Goal: Transaction & Acquisition: Purchase product/service

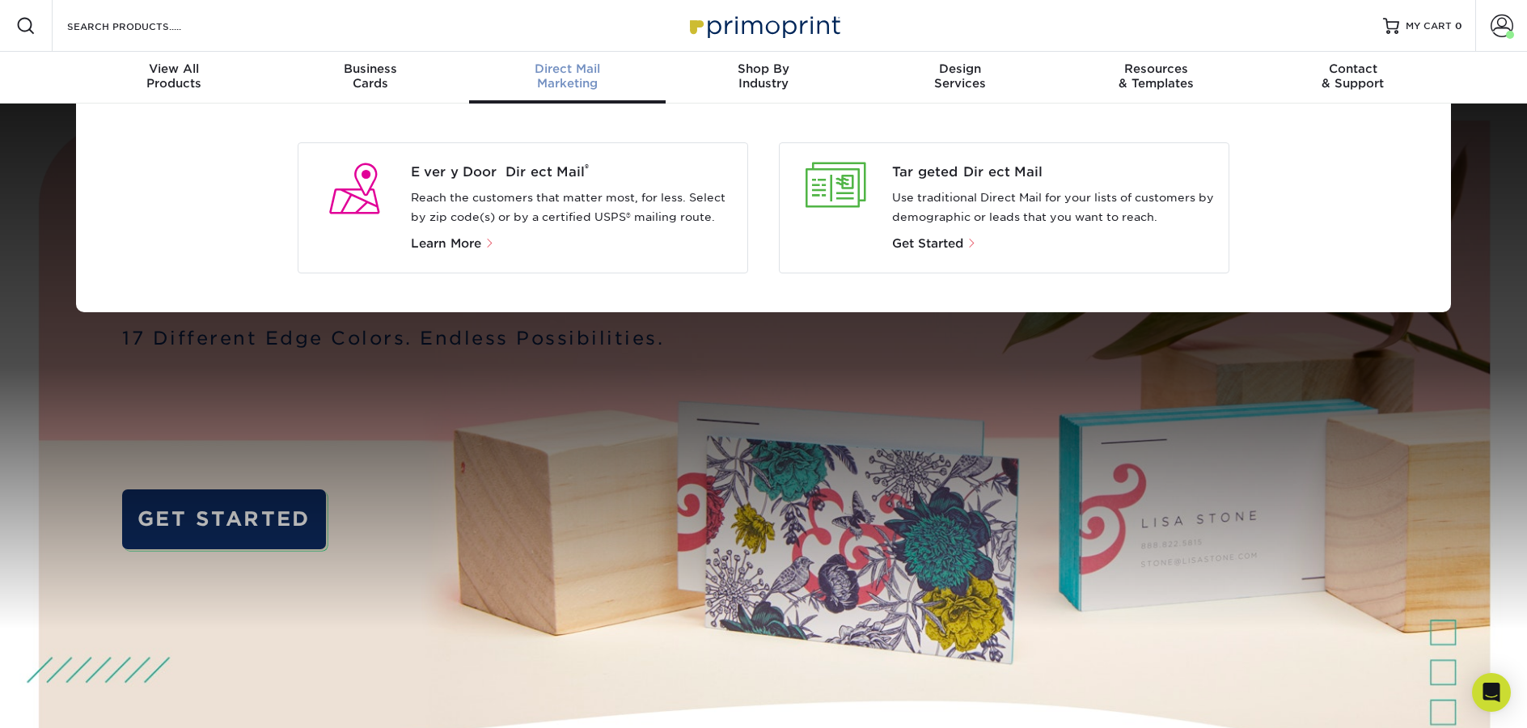
click at [605, 193] on p "Reach the customers that matter most, for less. Select by zip code(s) or by a c…" at bounding box center [573, 207] width 324 height 39
click at [483, 165] on span "Every Door Direct Mail ®" at bounding box center [573, 172] width 324 height 19
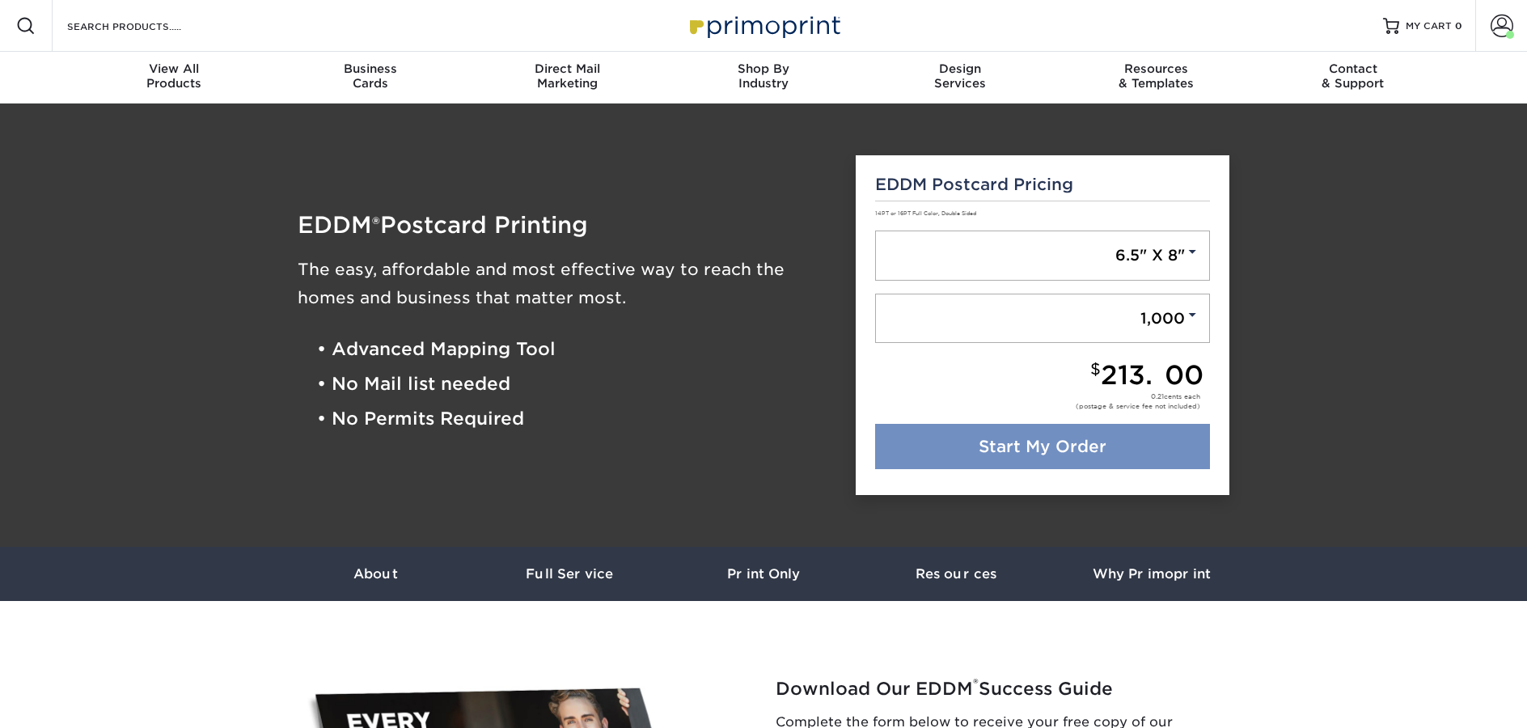
click at [1073, 442] on link "Start My Order" at bounding box center [1043, 446] width 336 height 45
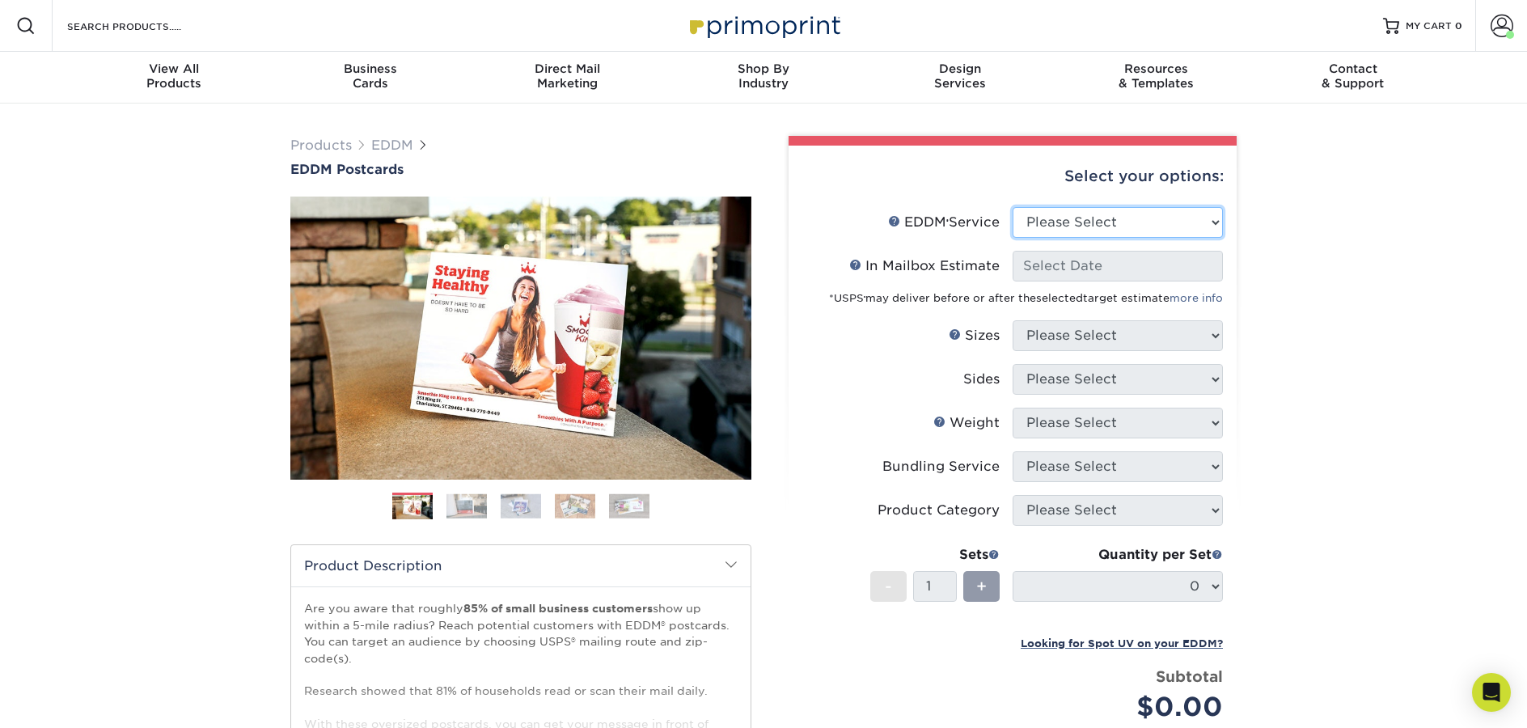
click at [1060, 221] on select "Please Select Full Service Print Only" at bounding box center [1118, 222] width 210 height 31
select select "full_service"
click at [1013, 207] on select "Please Select Full Service Print Only" at bounding box center [1118, 222] width 210 height 31
select select "-1"
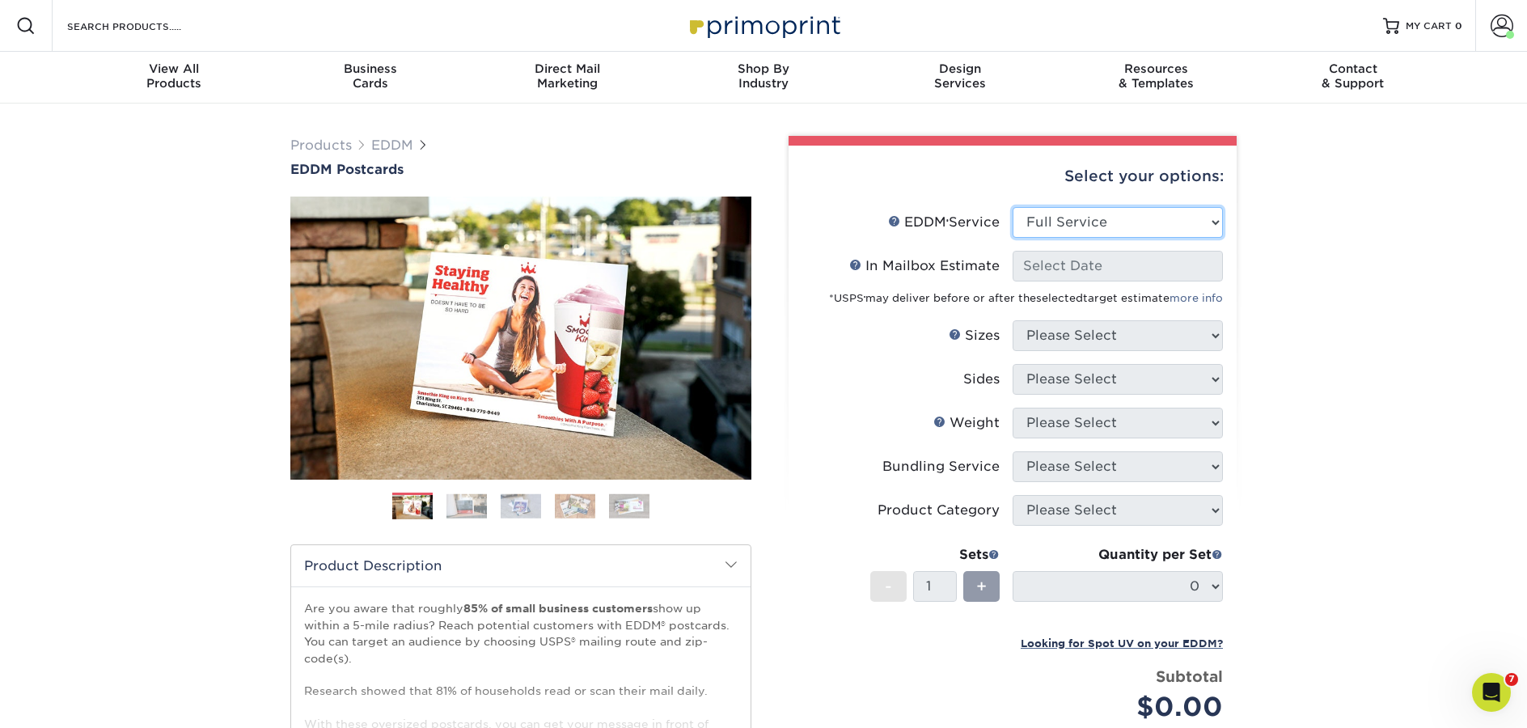
select select "-1"
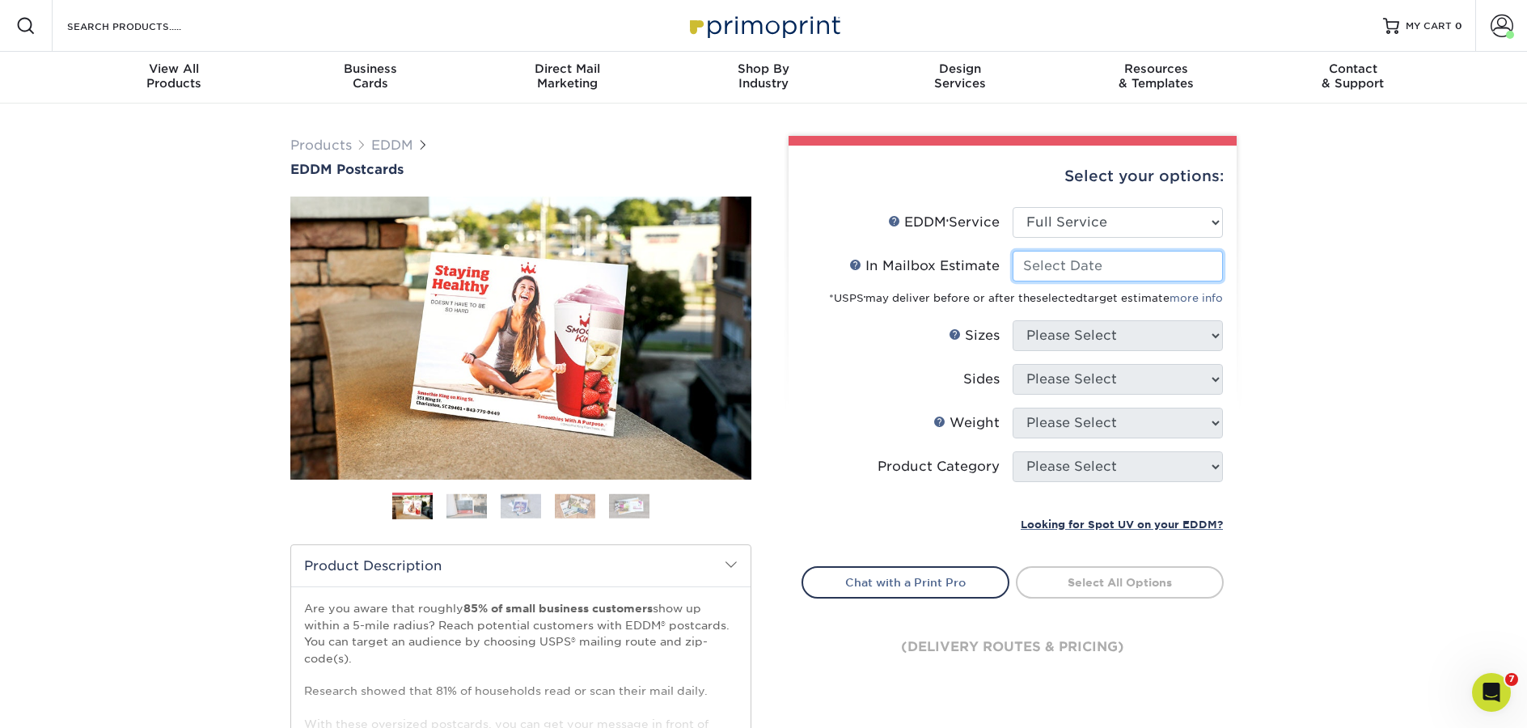
click at [1060, 268] on input "In Mailbox Estimate Help In Mailbox Estimate" at bounding box center [1118, 266] width 210 height 31
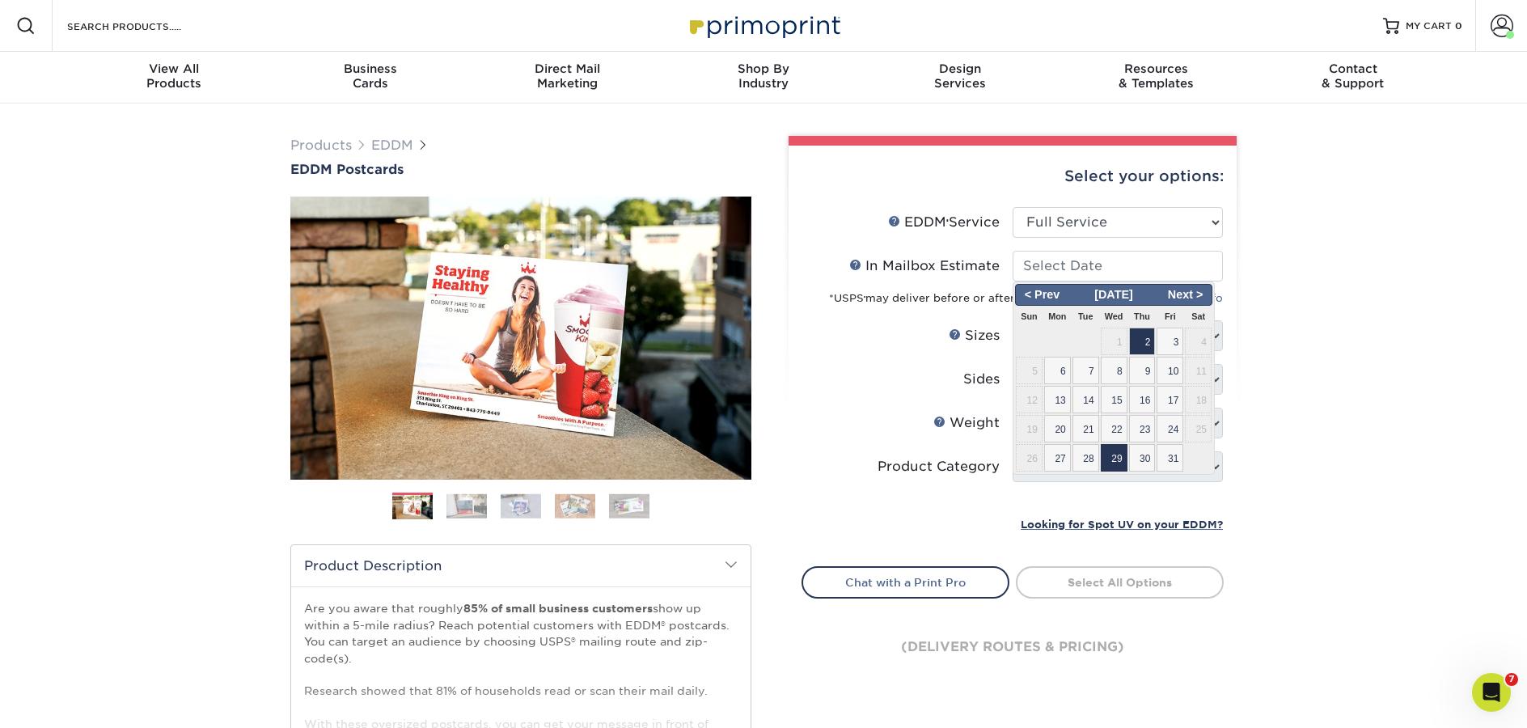
click at [1109, 447] on span "29" at bounding box center [1114, 457] width 27 height 27
type input "[DATE]"
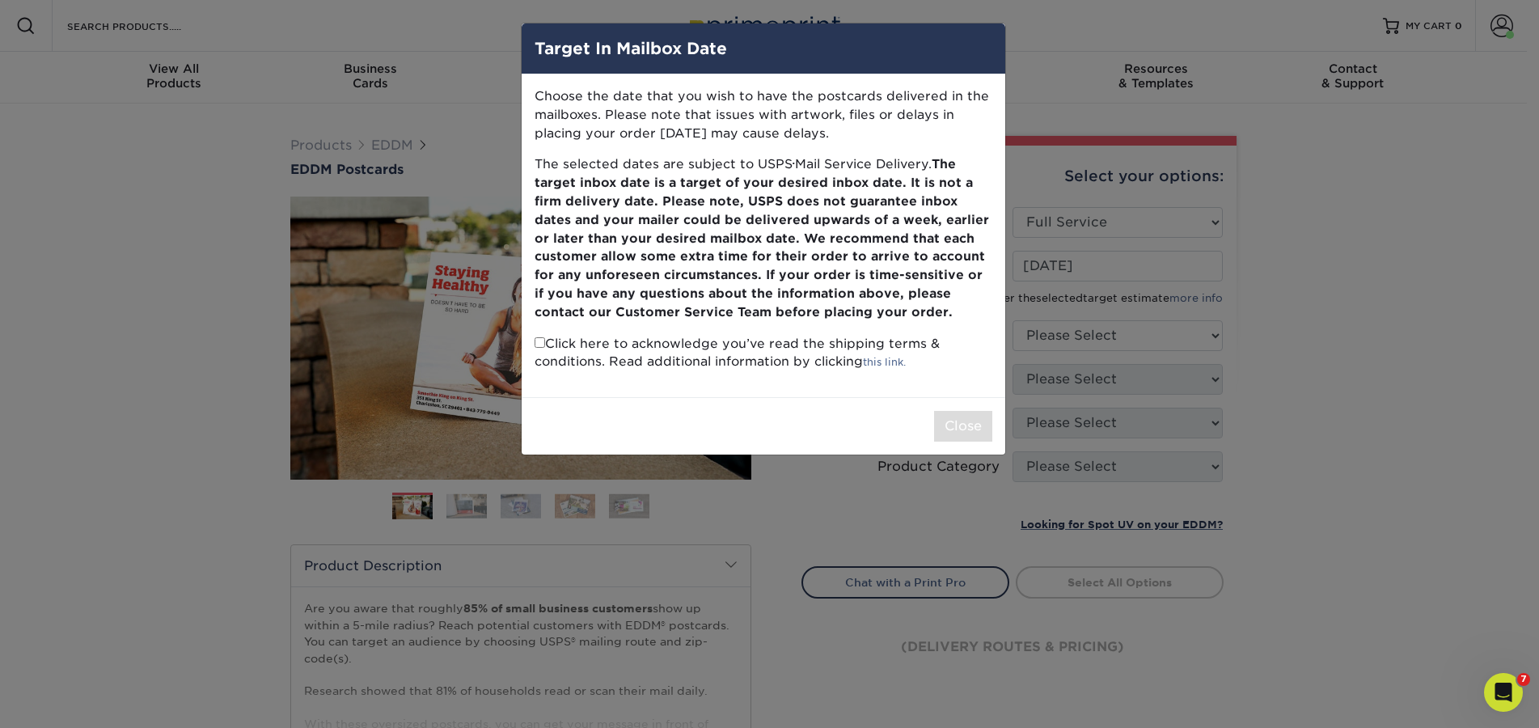
click at [539, 342] on input "checkbox" at bounding box center [540, 342] width 11 height 11
checkbox input "true"
click at [975, 421] on button "Close" at bounding box center [963, 426] width 58 height 31
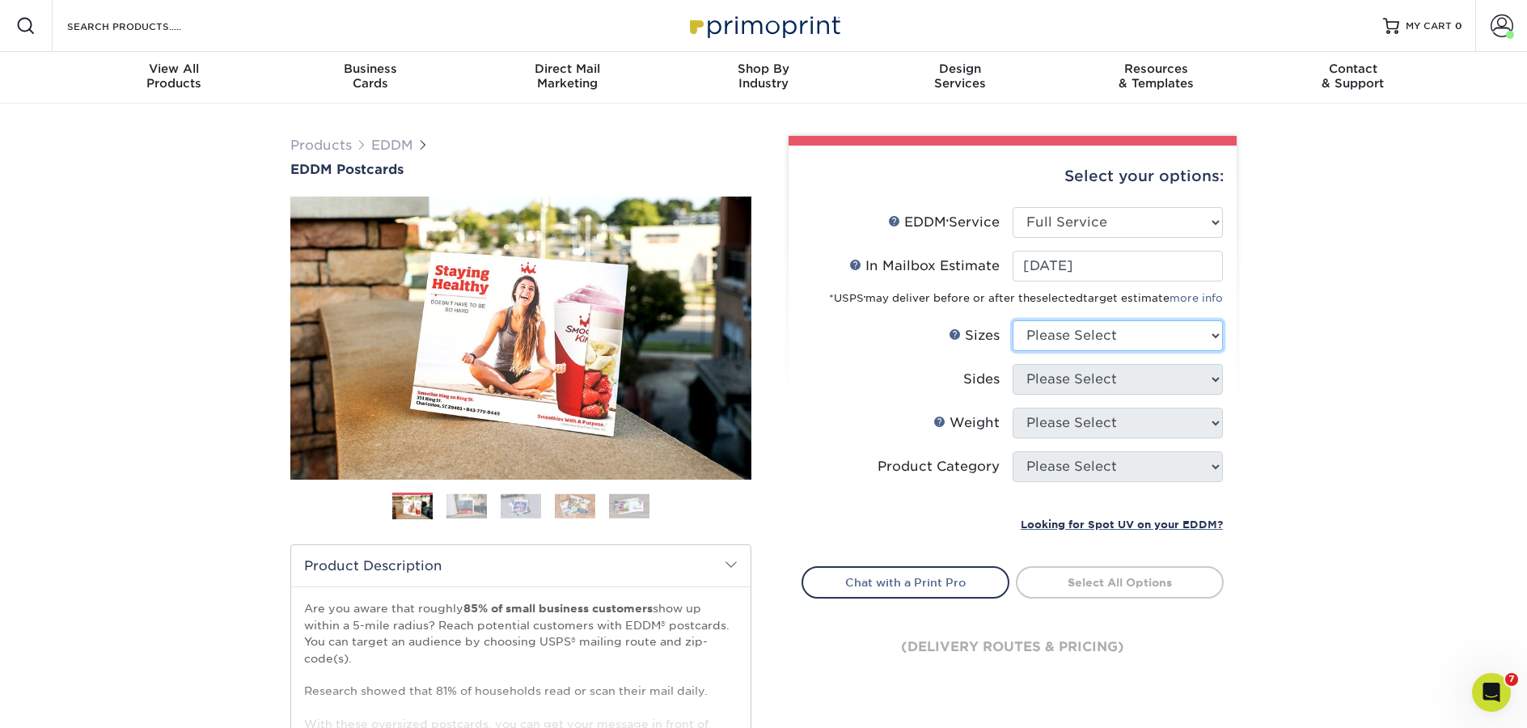
click at [1085, 338] on select "Please Select 4.5" x 12" 6" x 12" 6.5" x 8" 6.5" x 9" 6.5" x 12" 7" x 8.5" 8" x…" at bounding box center [1118, 335] width 210 height 31
select select "6.50x8.00"
click at [1013, 320] on select "Please Select 4.5" x 12" 6" x 12" 6.5" x 8" 6.5" x 9" 6.5" x 12" 7" x 8.5" 8" x…" at bounding box center [1118, 335] width 210 height 31
click at [1076, 381] on select "Please Select Print Both Sides Print Front Only" at bounding box center [1118, 379] width 210 height 31
select select "13abbda7-1d64-4f25-8bb2-c179b224825d"
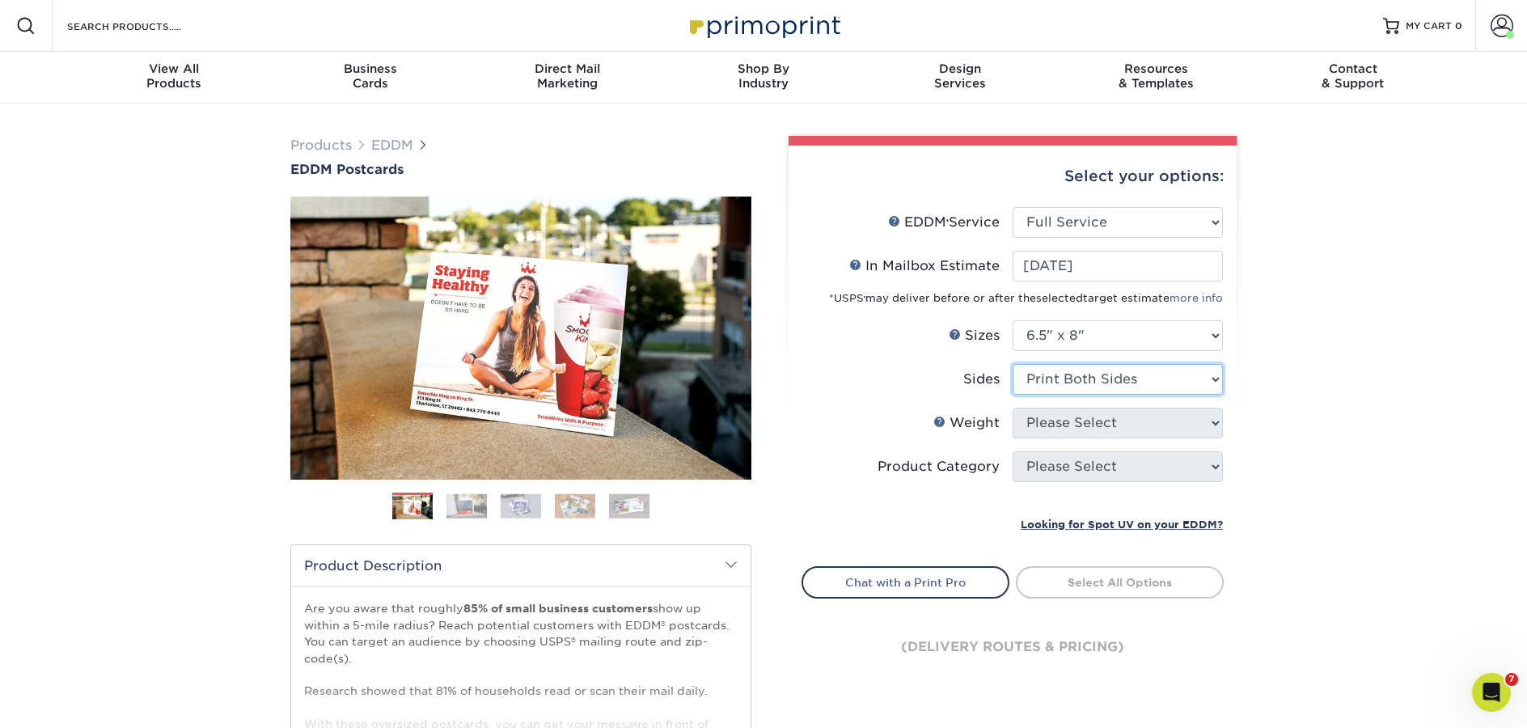
click at [1013, 364] on select "Please Select Print Both Sides Print Front Only" at bounding box center [1118, 379] width 210 height 31
click at [1076, 415] on select "Please Select 16PT 14PT" at bounding box center [1118, 423] width 210 height 31
select select "16PT"
click at [1013, 408] on select "Please Select 16PT 14PT" at bounding box center [1118, 423] width 210 height 31
click at [0, 0] on select at bounding box center [0, 0] width 0 height 0
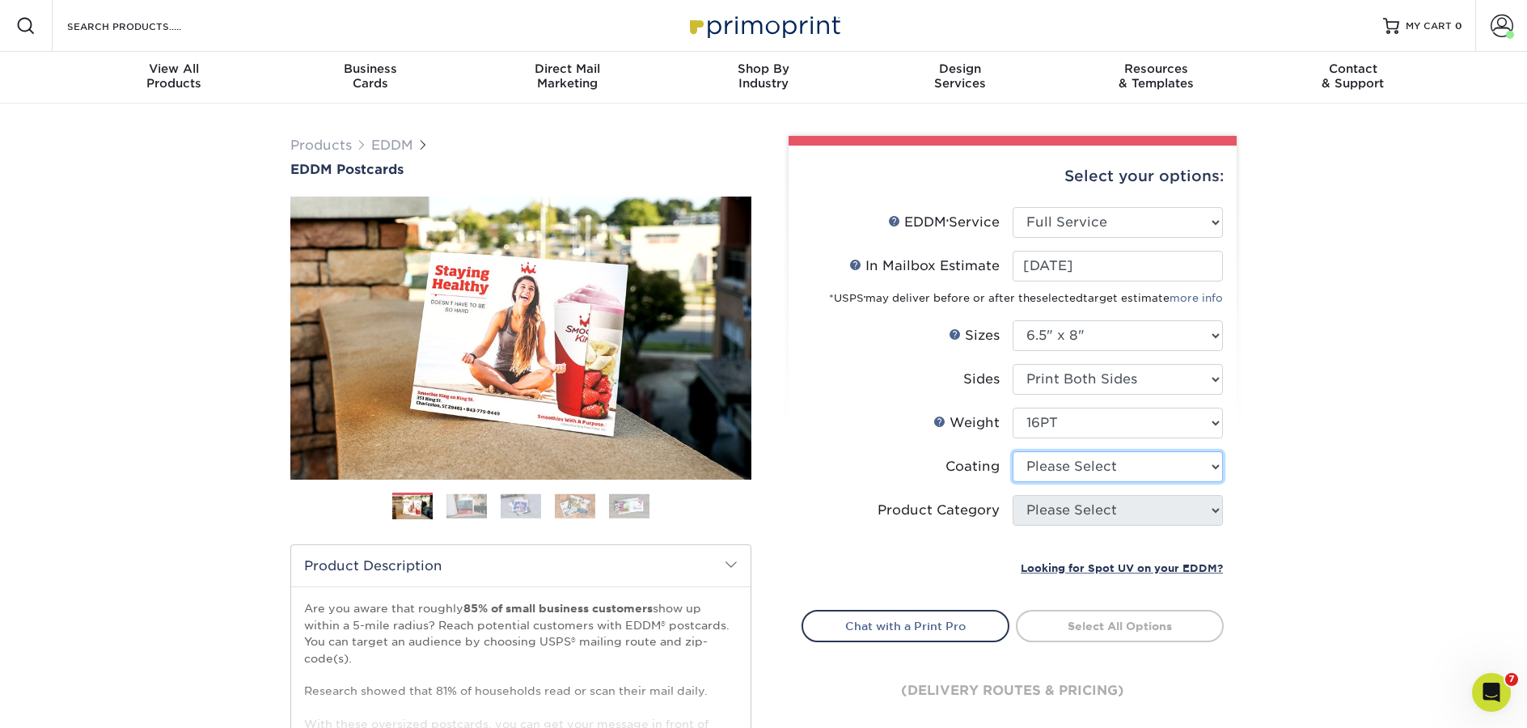
select select "121bb7b5-3b4d-429f-bd8d-bbf80e953313"
click at [1013, 451] on select at bounding box center [1118, 466] width 210 height 31
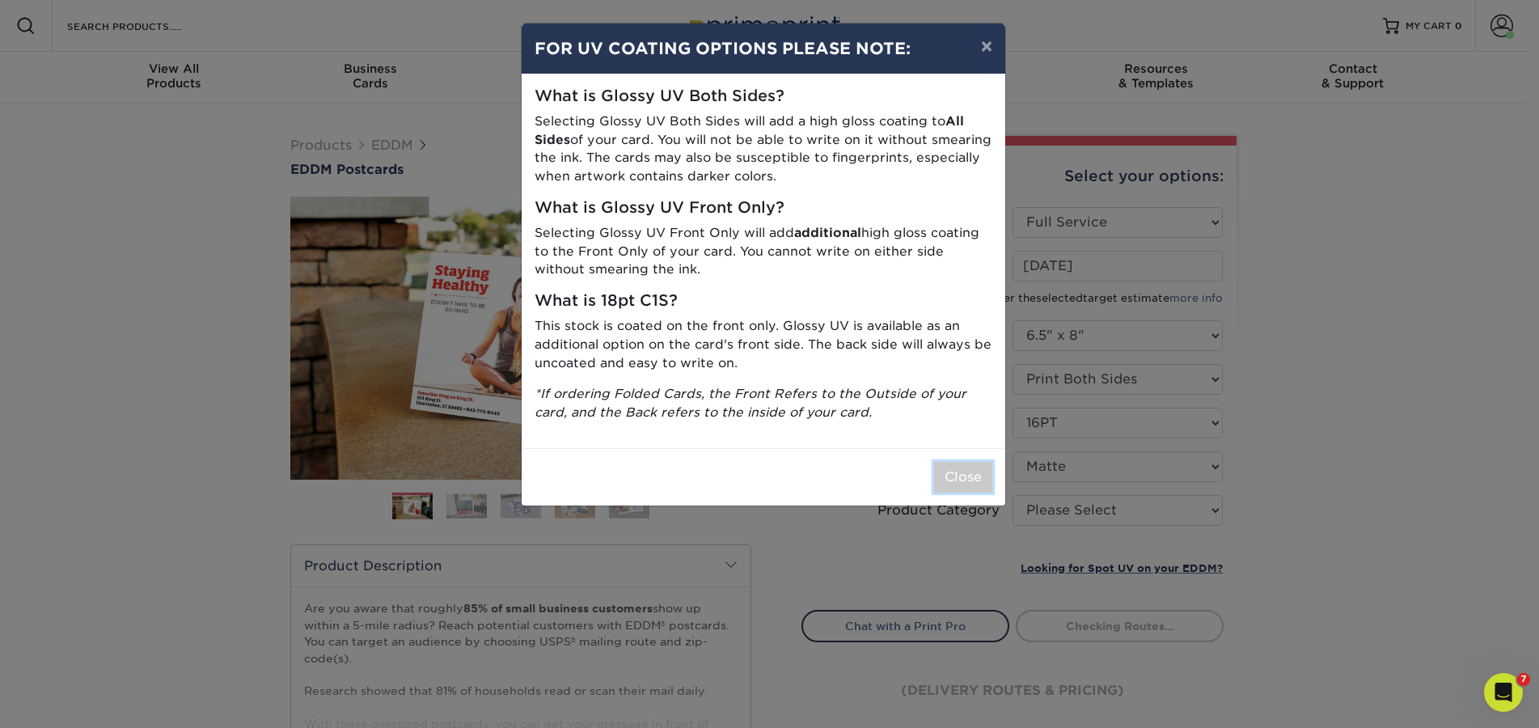
click at [954, 475] on button "Close" at bounding box center [963, 477] width 58 height 31
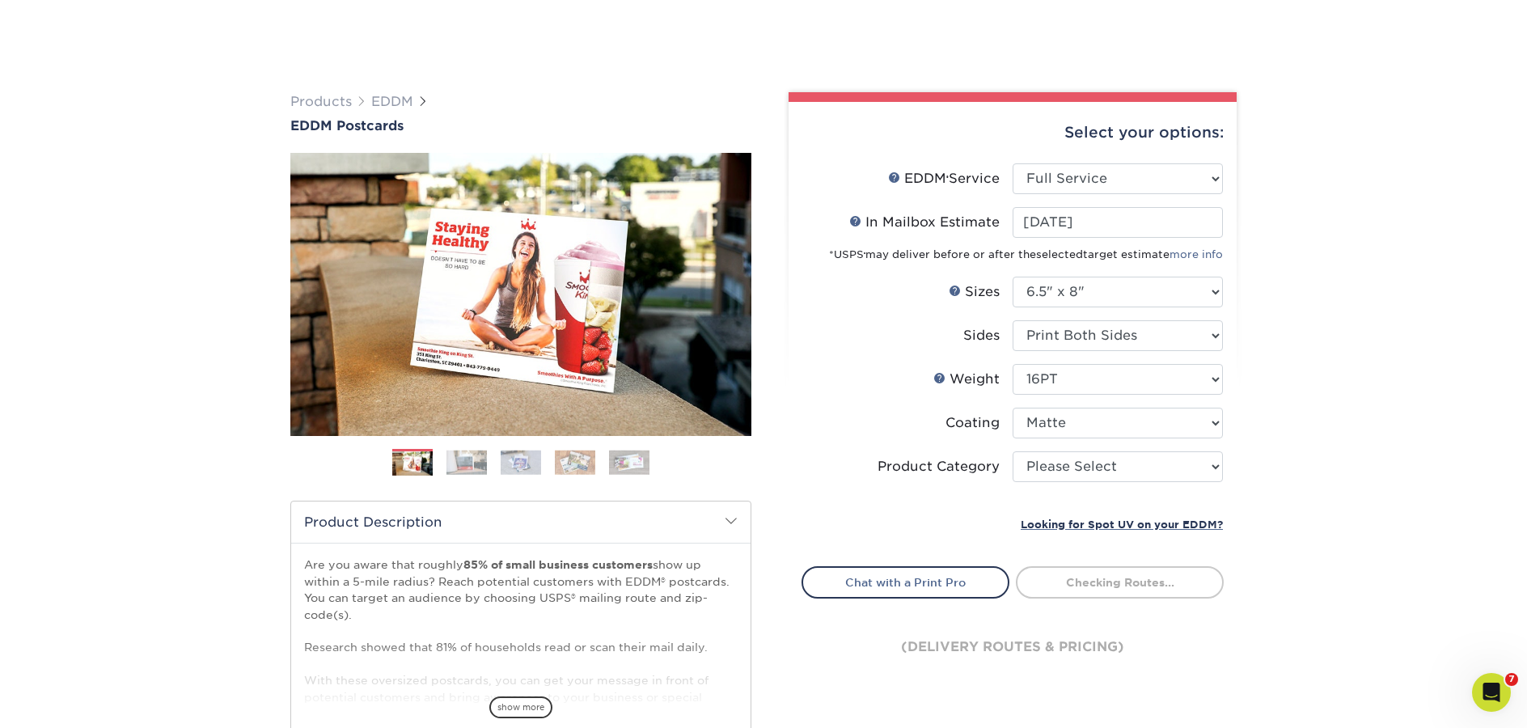
scroll to position [119, 0]
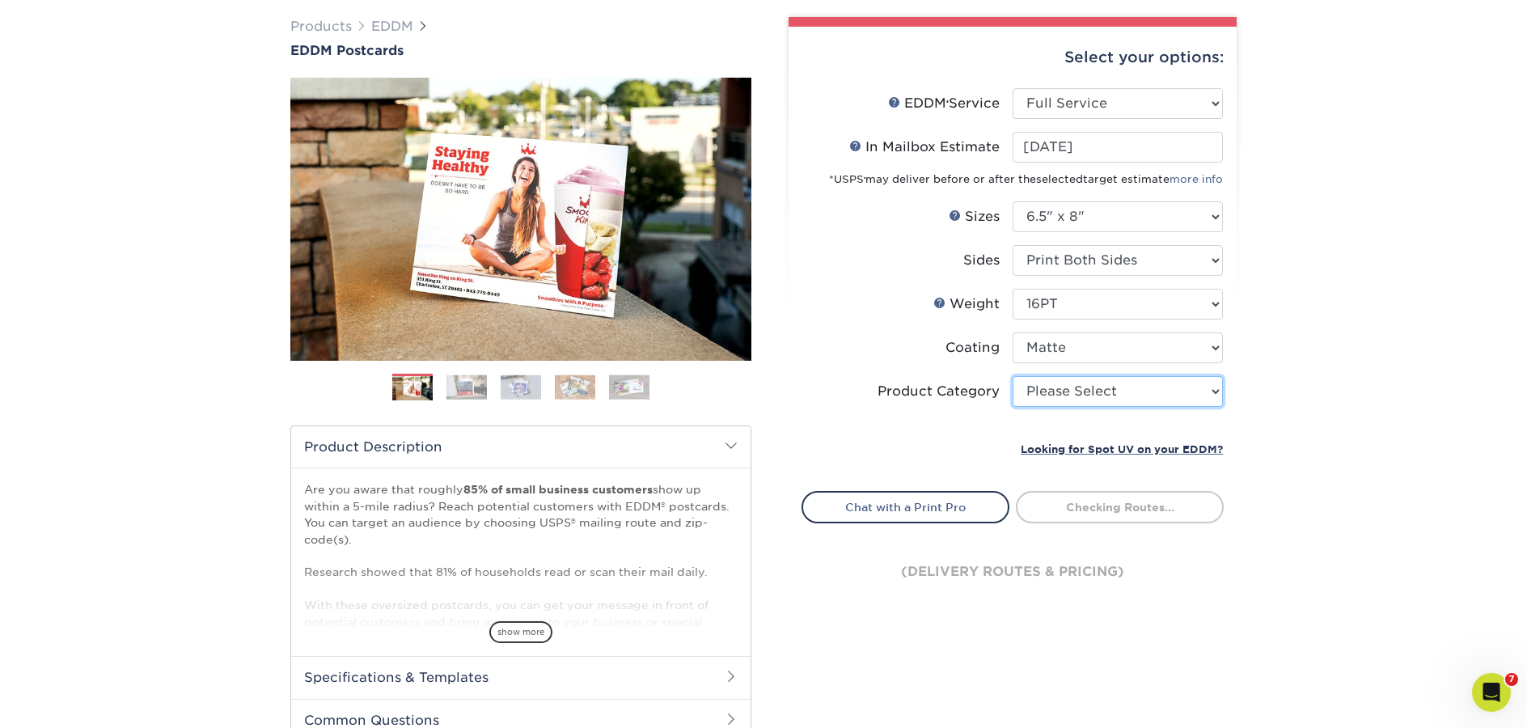
click at [1114, 389] on select "Please Select Postcards" at bounding box center [1118, 391] width 210 height 31
select select "9b7272e0-d6c8-4c3c-8e97-d3a1bcdab858"
click at [1013, 376] on select "Please Select Postcards" at bounding box center [1118, 391] width 210 height 31
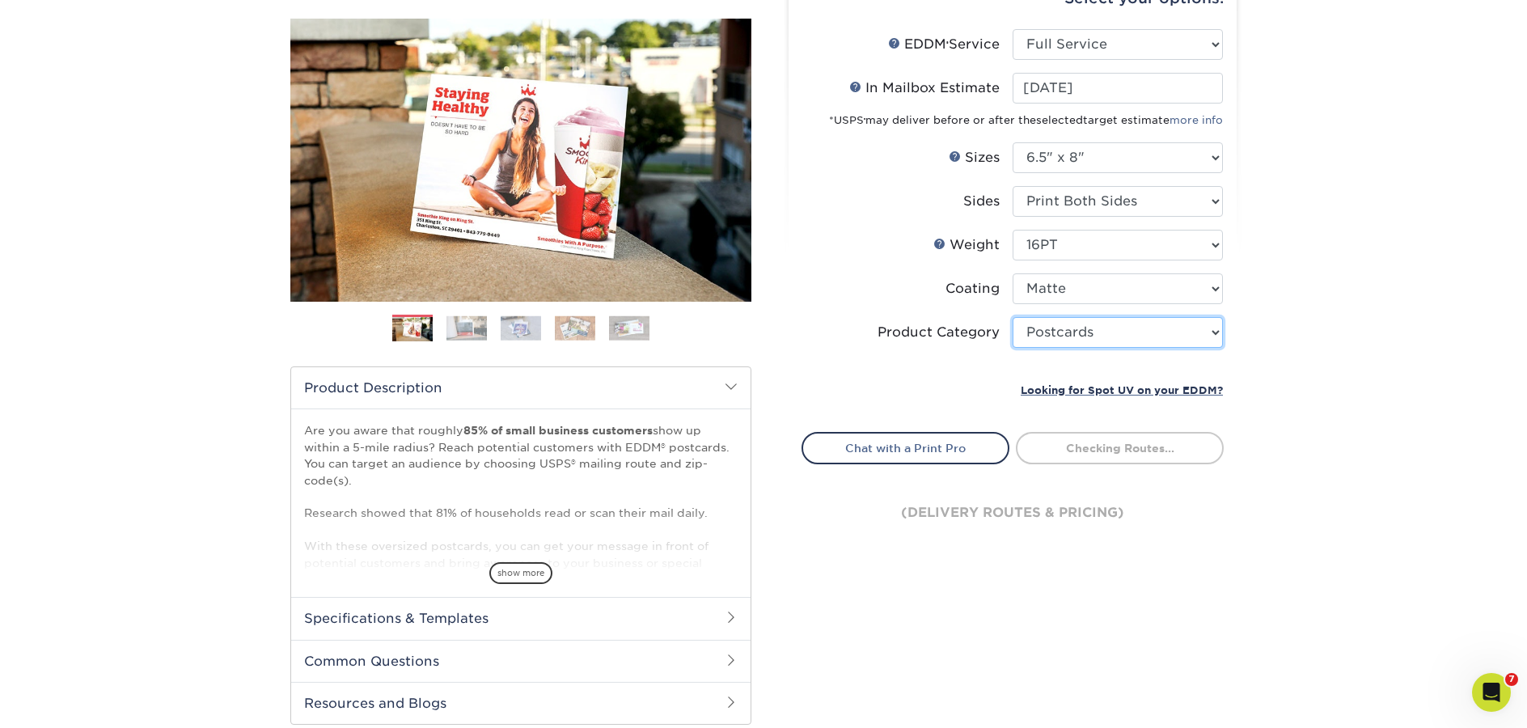
scroll to position [192, 0]
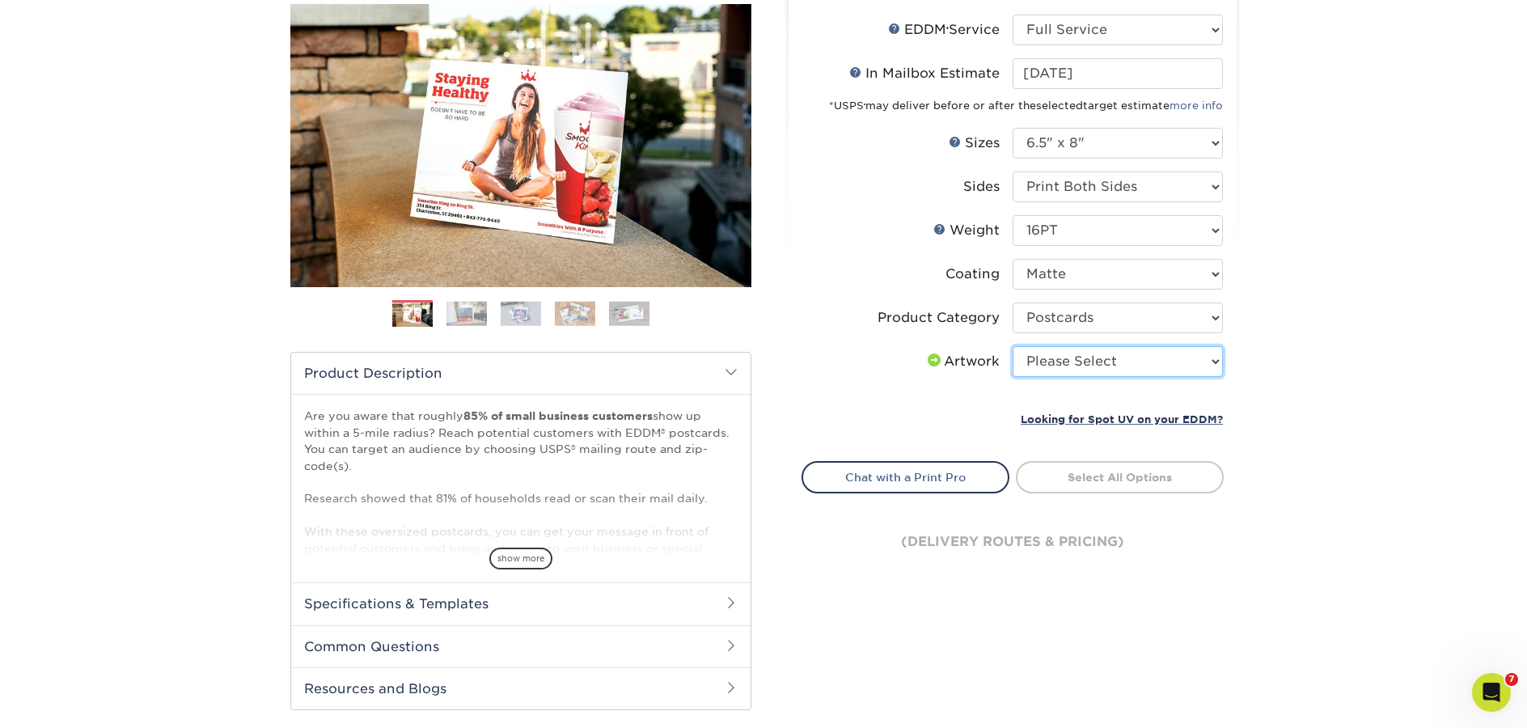
click at [1107, 364] on select "Please Select I will upload files I need a design - $150" at bounding box center [1118, 361] width 210 height 31
select select "upload"
click at [1013, 346] on select "Please Select I will upload files I need a design - $150" at bounding box center [1118, 361] width 210 height 31
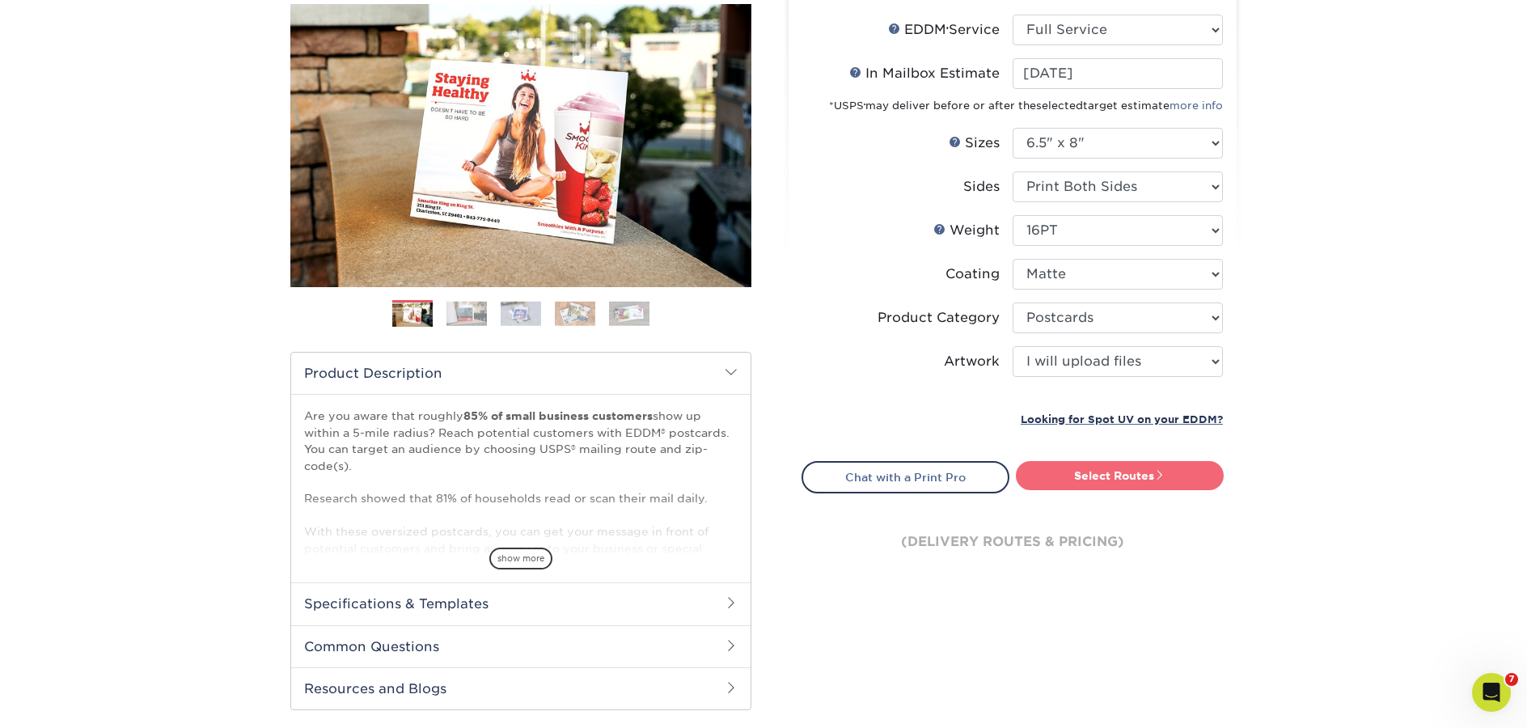
click at [1172, 486] on link "Select Routes" at bounding box center [1120, 475] width 208 height 29
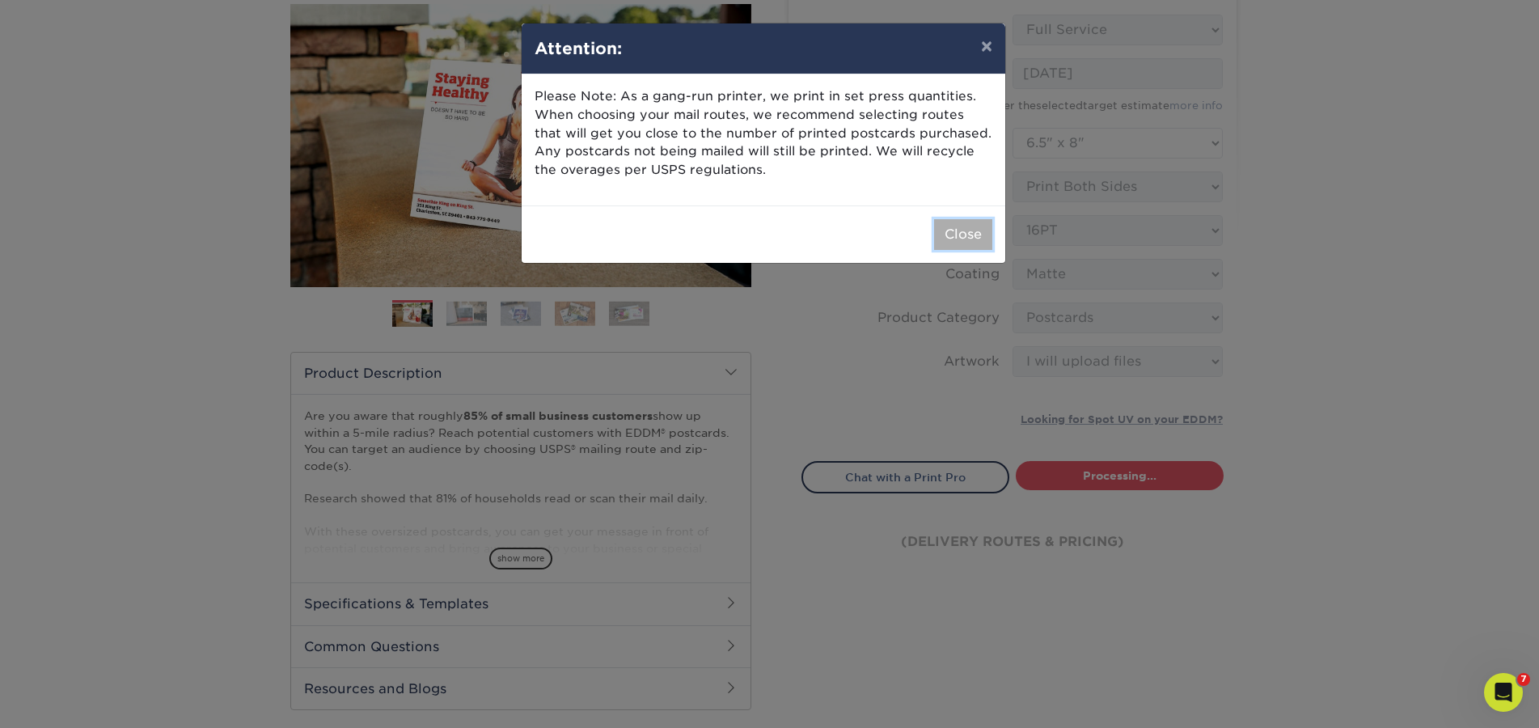
click at [975, 243] on button "Close" at bounding box center [963, 234] width 58 height 31
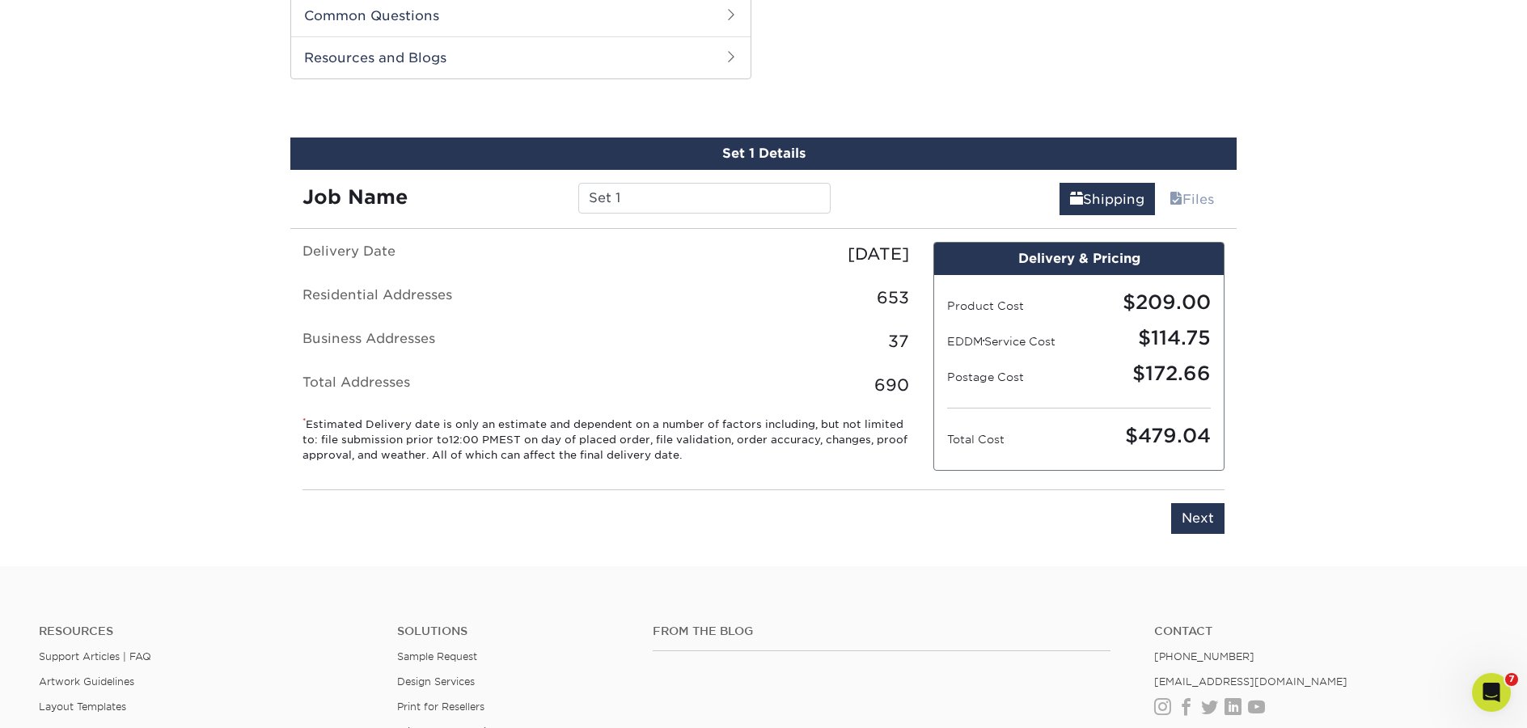
scroll to position [823, 0]
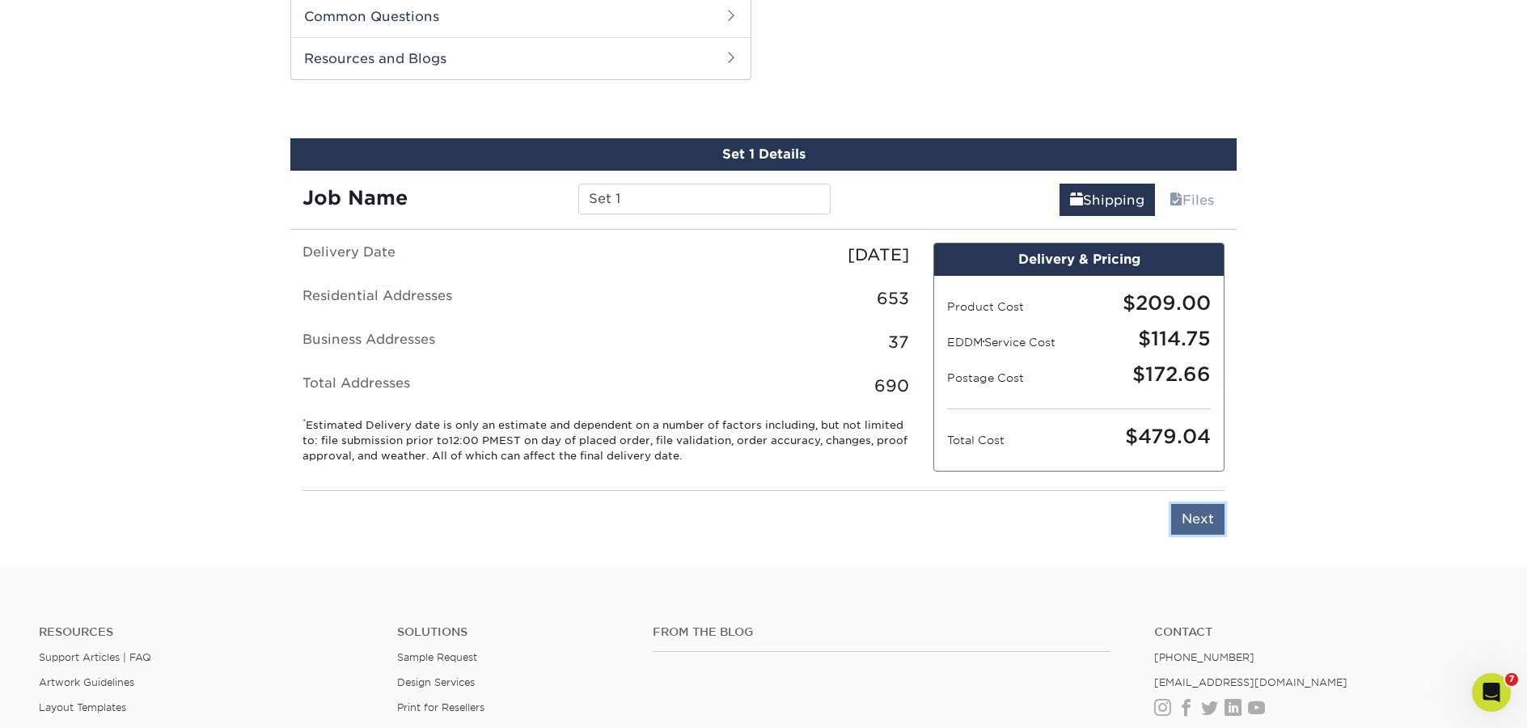
click at [1187, 518] on input "Next" at bounding box center [1197, 519] width 53 height 31
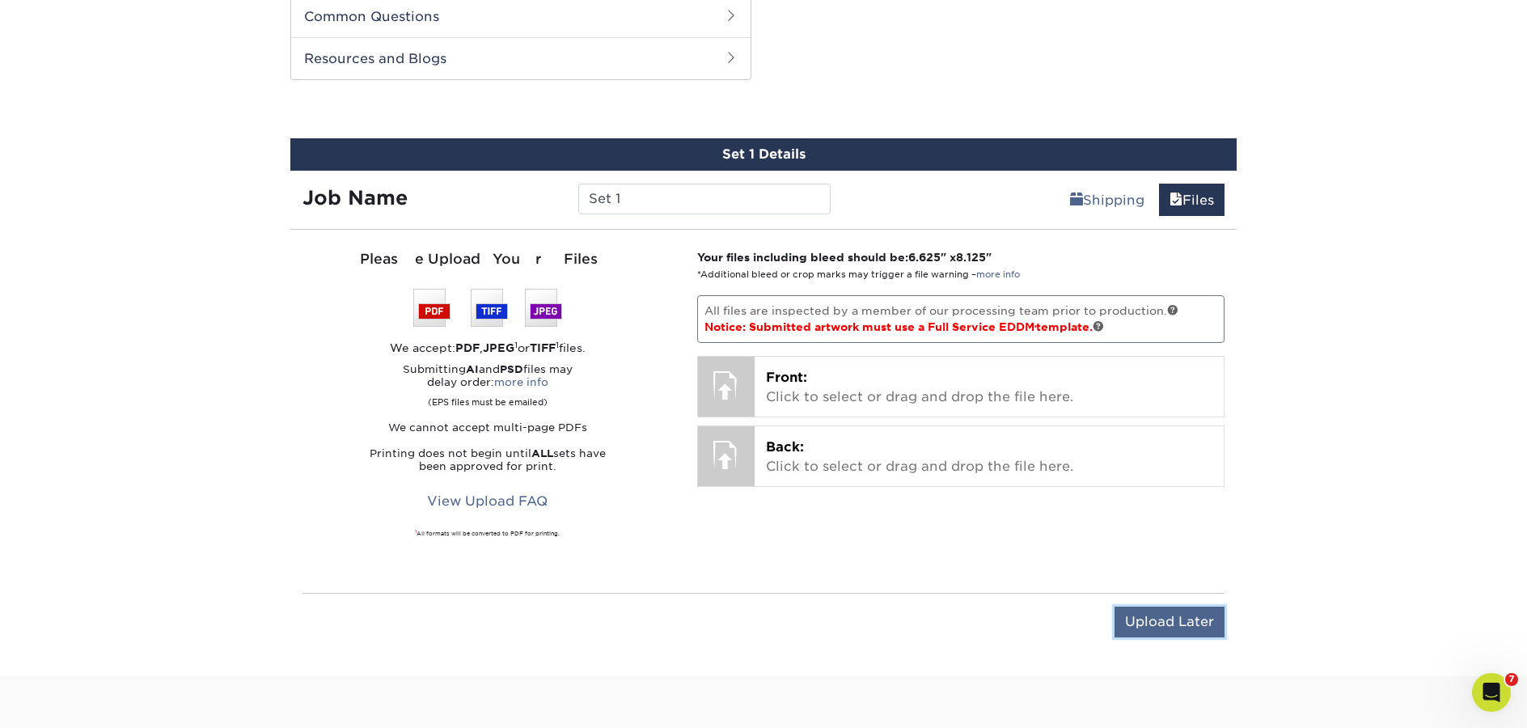
click at [1189, 628] on input "Upload Later" at bounding box center [1170, 622] width 110 height 31
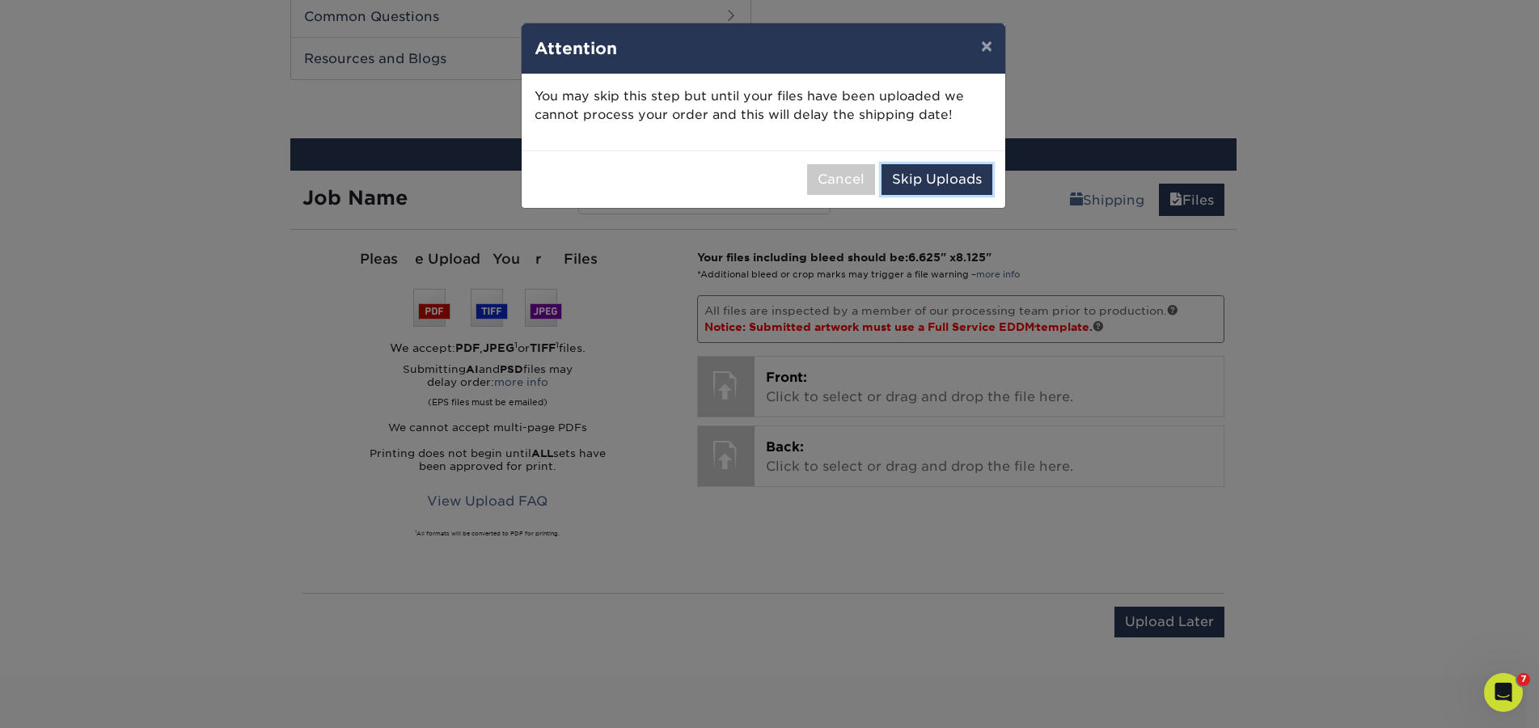
click at [965, 188] on button "Skip Uploads" at bounding box center [937, 179] width 111 height 31
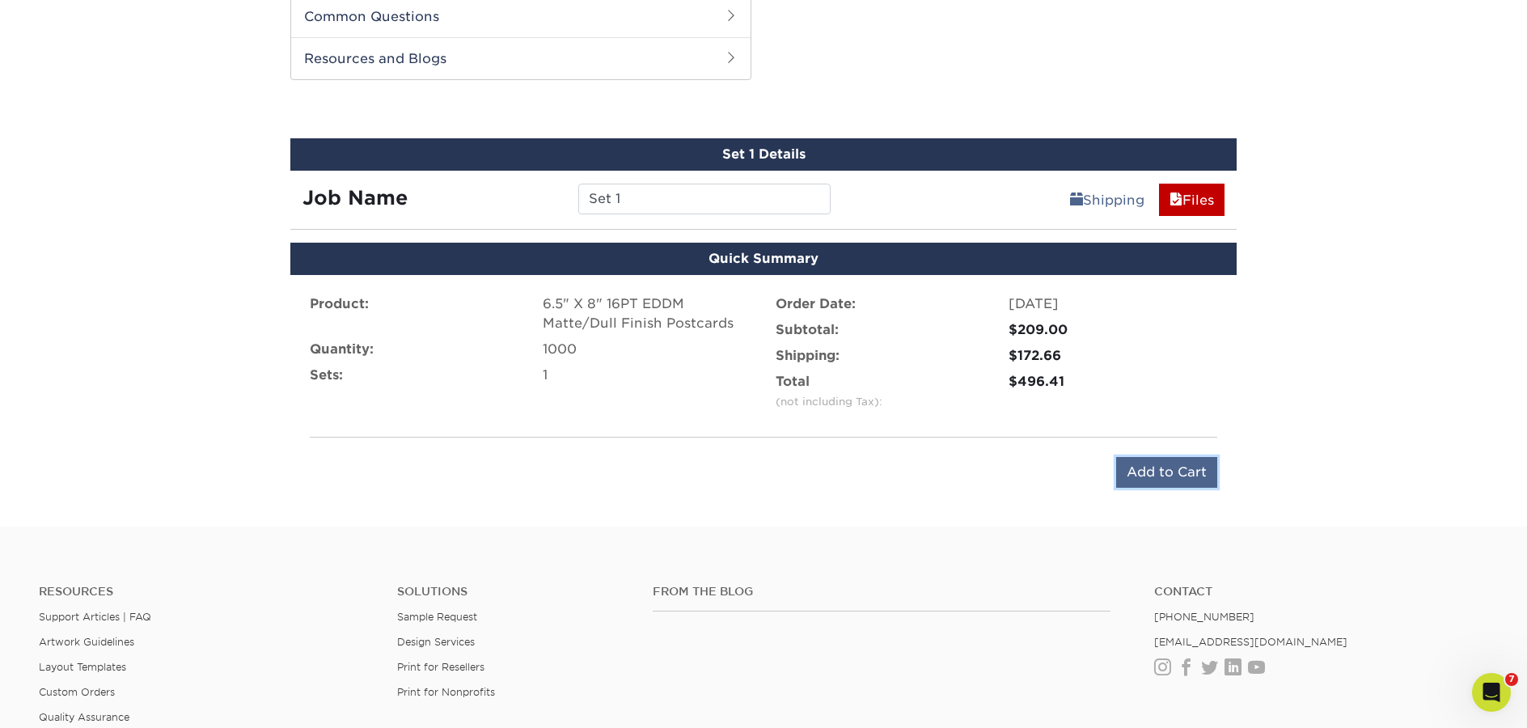
click at [1151, 480] on input "Add to Cart" at bounding box center [1166, 472] width 101 height 31
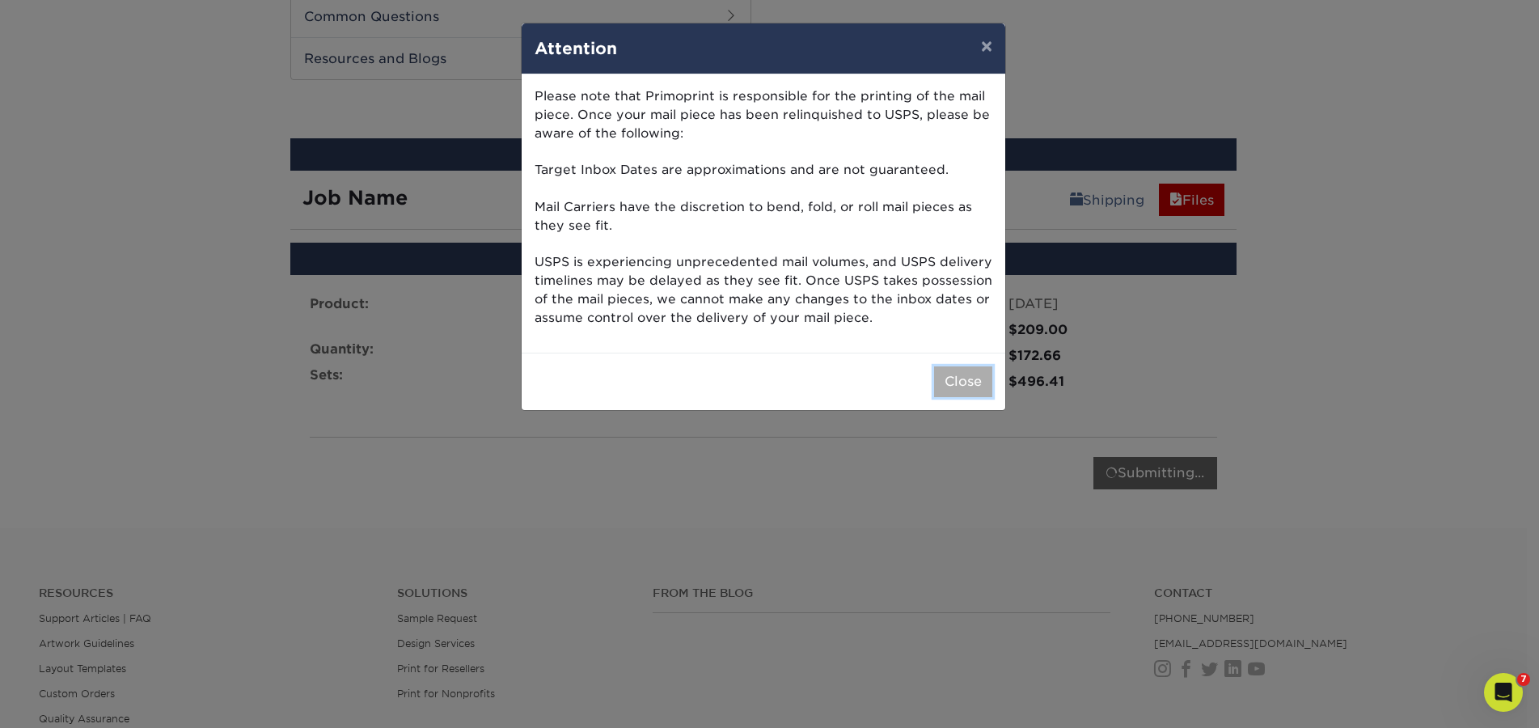
click at [966, 381] on button "Close" at bounding box center [963, 381] width 58 height 31
